Goal: Task Accomplishment & Management: Complete application form

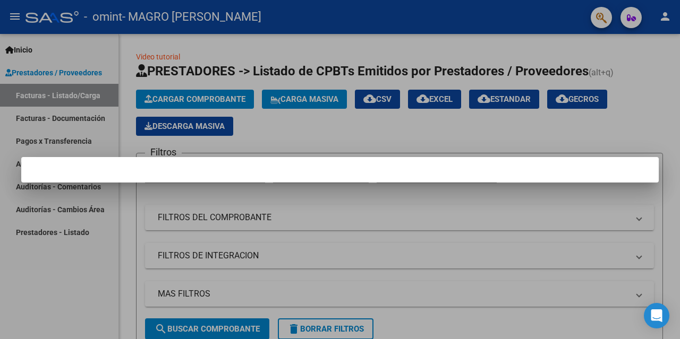
click at [300, 130] on div at bounding box center [340, 169] width 680 height 339
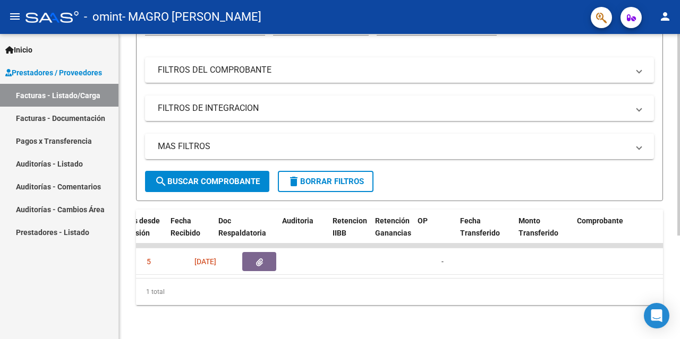
scroll to position [0, 614]
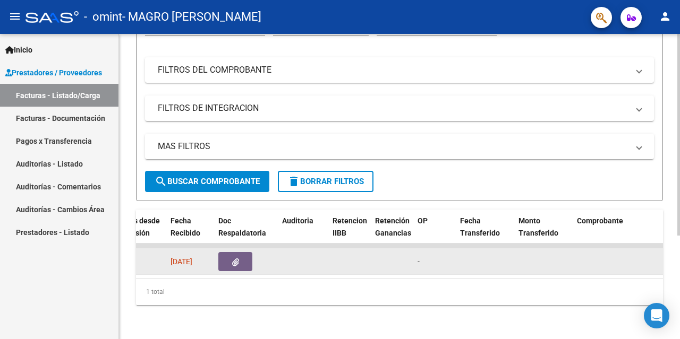
click at [192, 258] on span "[DATE]" at bounding box center [181, 262] width 22 height 8
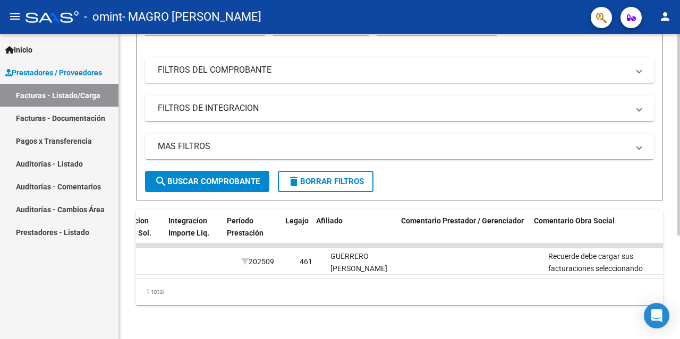
scroll to position [0, 1518]
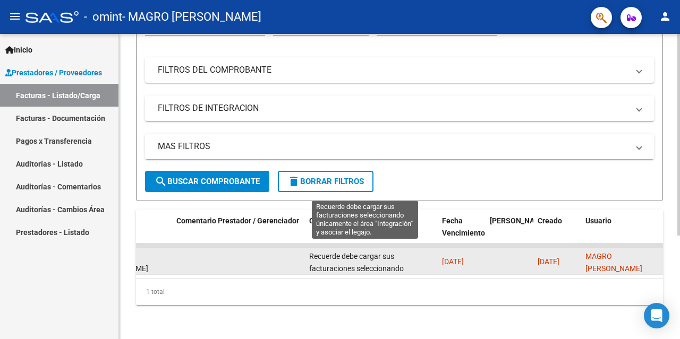
click at [356, 255] on span "Recuerde debe cargar sus facturaciones seleccionando únicamente el área "Integr…" at bounding box center [364, 274] width 110 height 45
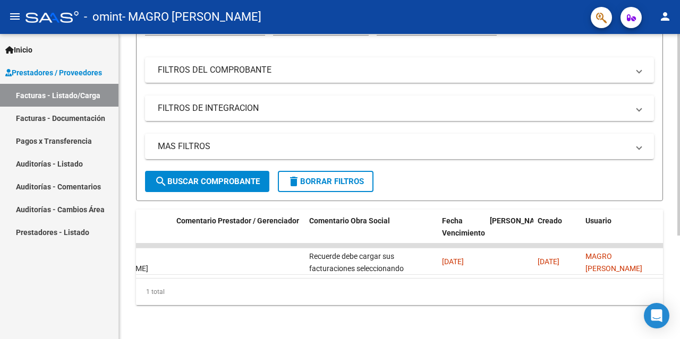
click at [227, 105] on mat-panel-title "FILTROS DE INTEGRACION" at bounding box center [393, 109] width 471 height 12
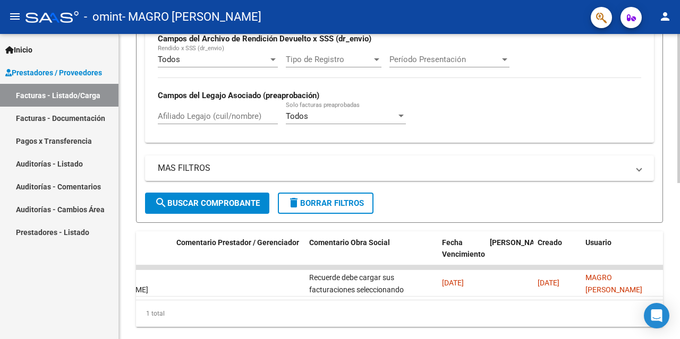
scroll to position [315, 0]
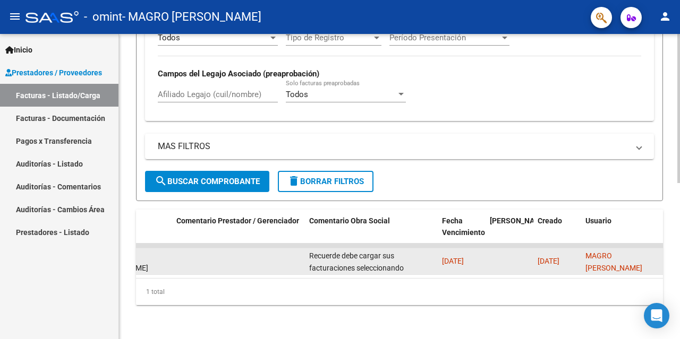
click at [148, 254] on div "GUERRERO [PERSON_NAME] 20570952839" at bounding box center [129, 268] width 76 height 36
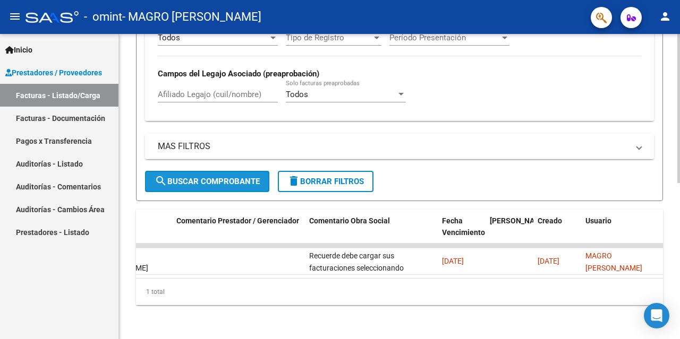
click at [197, 177] on span "search Buscar Comprobante" at bounding box center [207, 182] width 105 height 10
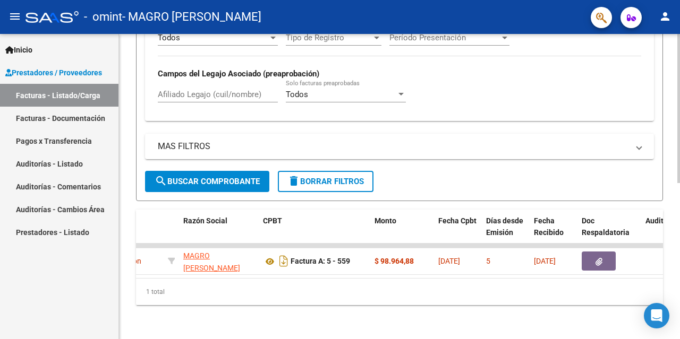
scroll to position [0, 0]
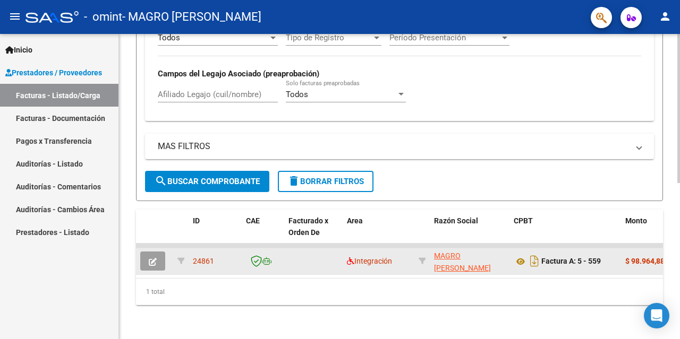
click at [153, 258] on icon "button" at bounding box center [153, 262] width 8 height 8
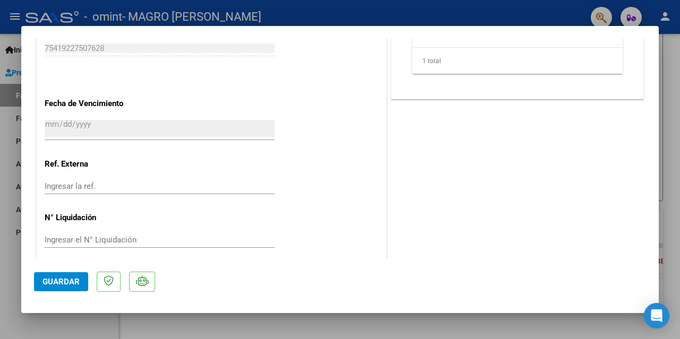
scroll to position [703, 0]
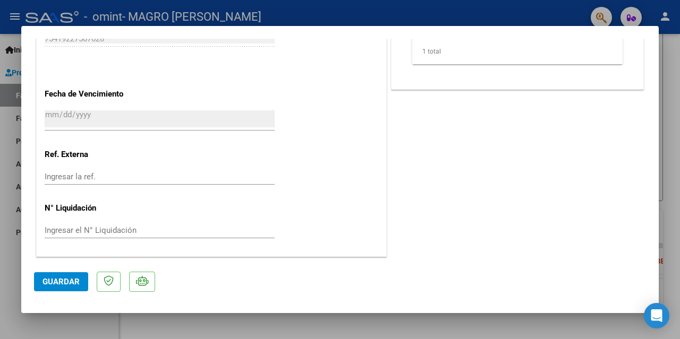
click at [468, 9] on div at bounding box center [340, 169] width 680 height 339
type input "$ 0,00"
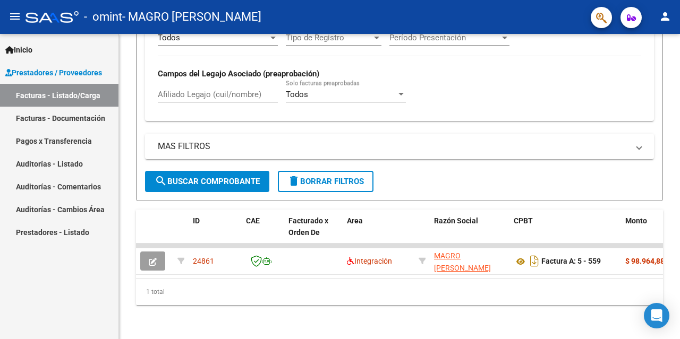
scroll to position [315, 0]
